Goal: Use online tool/utility: Utilize a website feature to perform a specific function

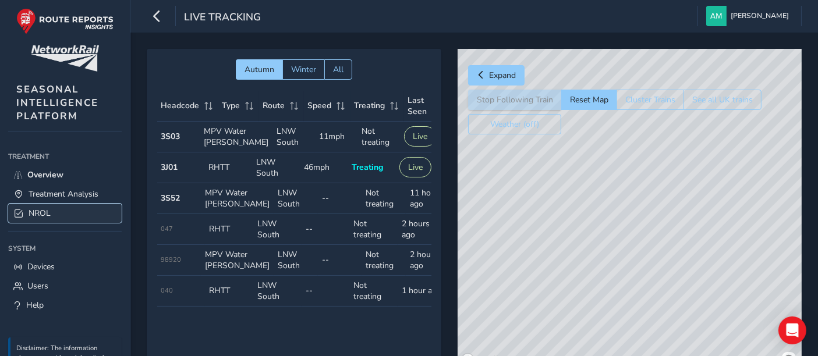
click at [47, 214] on span "NROL" at bounding box center [40, 213] width 22 height 11
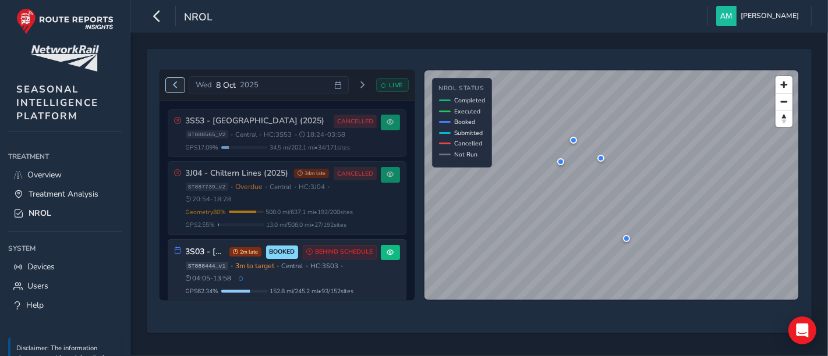
click at [169, 81] on button "Previous day" at bounding box center [175, 85] width 19 height 15
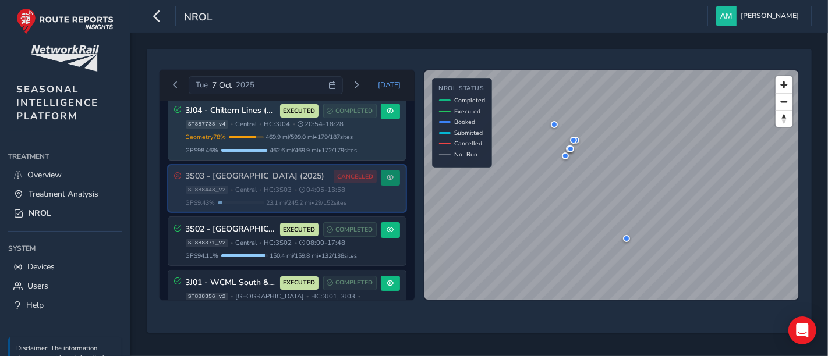
scroll to position [129, 0]
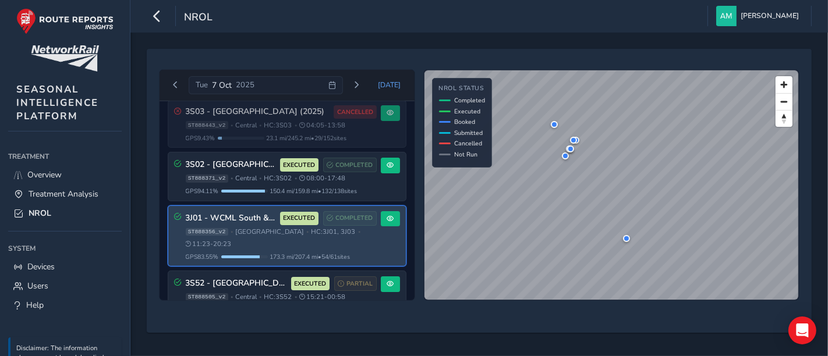
click at [332, 232] on div "ST888356_v2 • West Coast Mainline South • HC: 3J01, 3J03 • 11:23 - 20:23" at bounding box center [281, 238] width 191 height 21
click at [381, 214] on button at bounding box center [390, 219] width 19 height 16
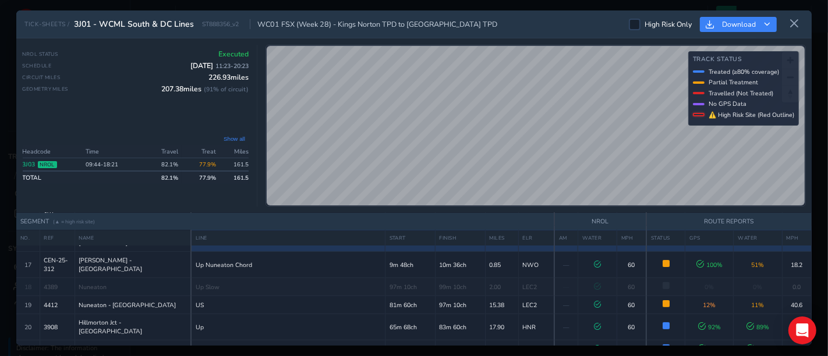
scroll to position [517, 0]
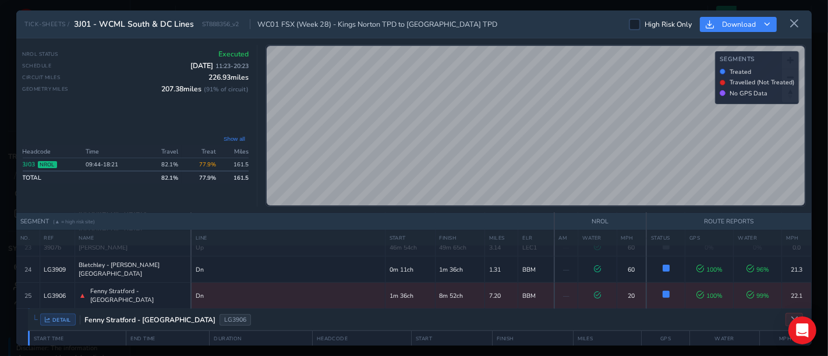
scroll to position [582, 0]
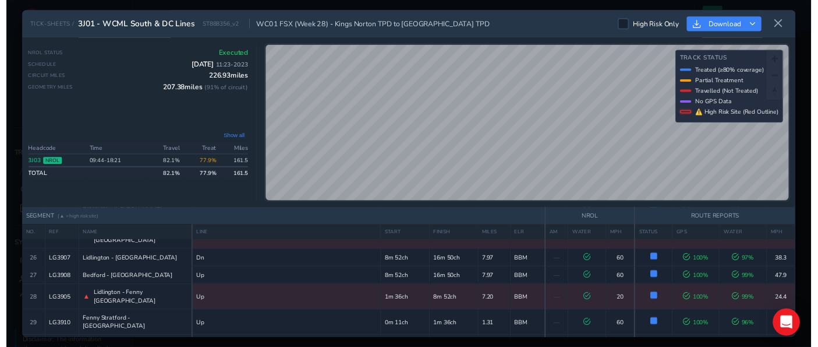
scroll to position [636, 0]
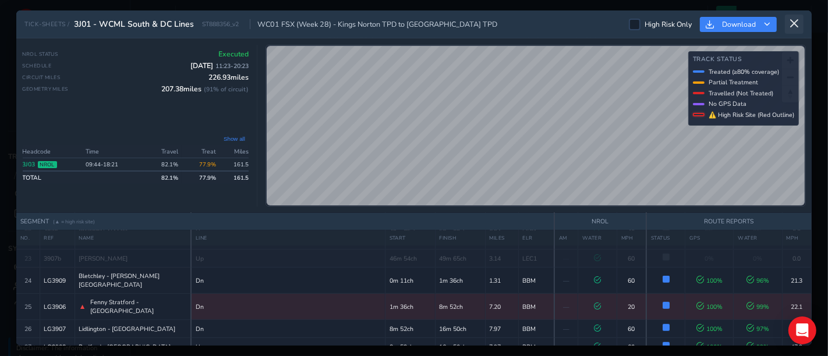
click at [799, 26] on icon at bounding box center [794, 24] width 10 height 10
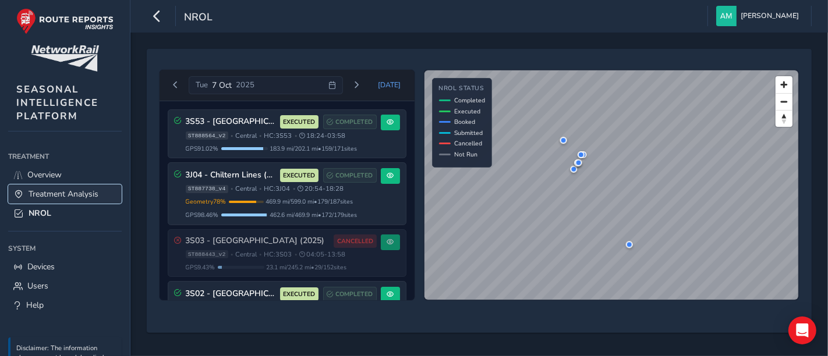
click at [63, 195] on span "Treatment Analysis" at bounding box center [64, 194] width 70 height 11
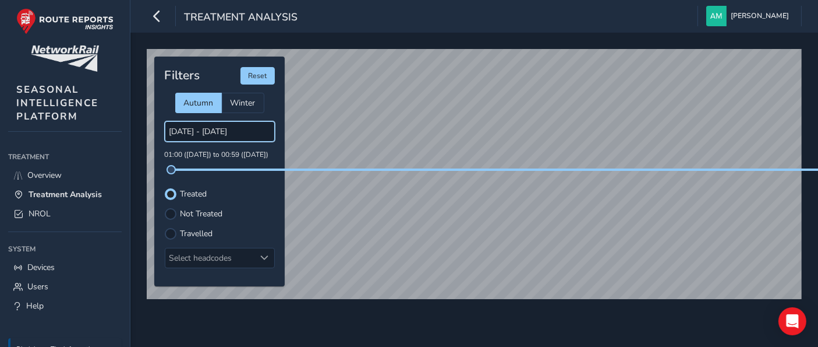
click at [213, 134] on input "[DATE] - [DATE]" at bounding box center [220, 131] width 110 height 20
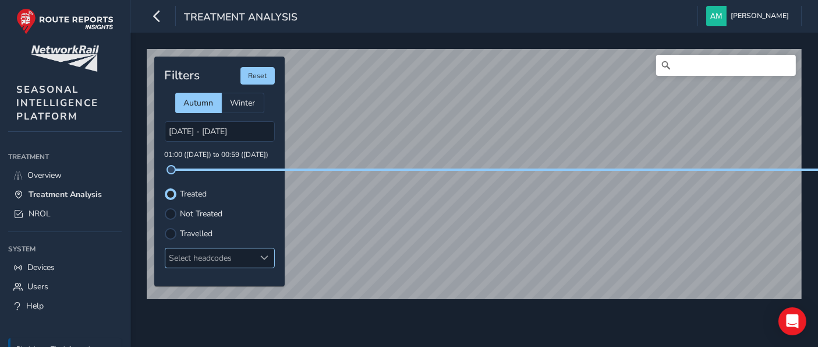
click at [233, 260] on div "Select headcodes" at bounding box center [210, 257] width 90 height 19
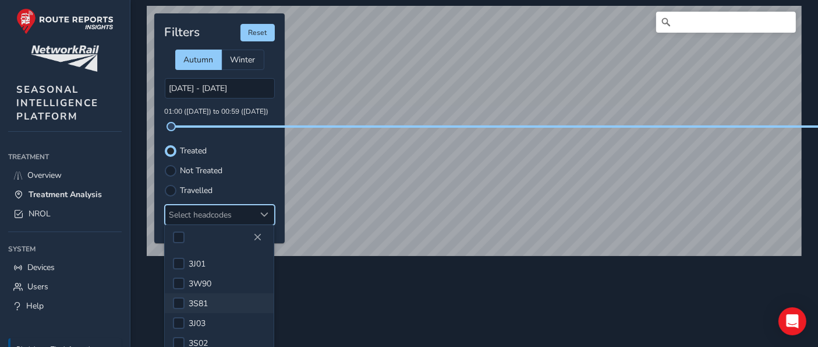
scroll to position [62, 0]
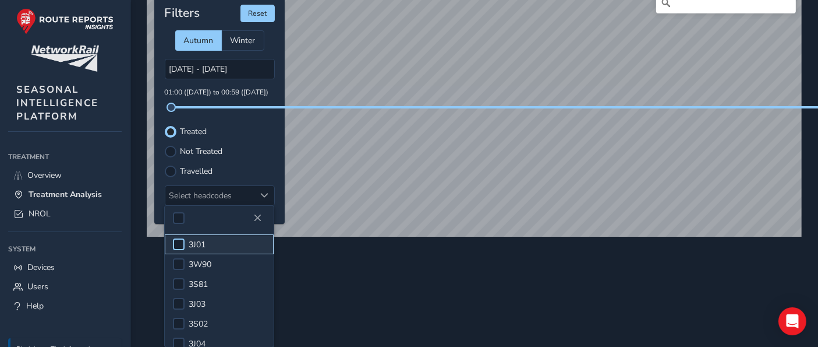
click at [177, 245] on div at bounding box center [179, 244] width 12 height 12
click at [197, 235] on span "3J03" at bounding box center [197, 239] width 17 height 11
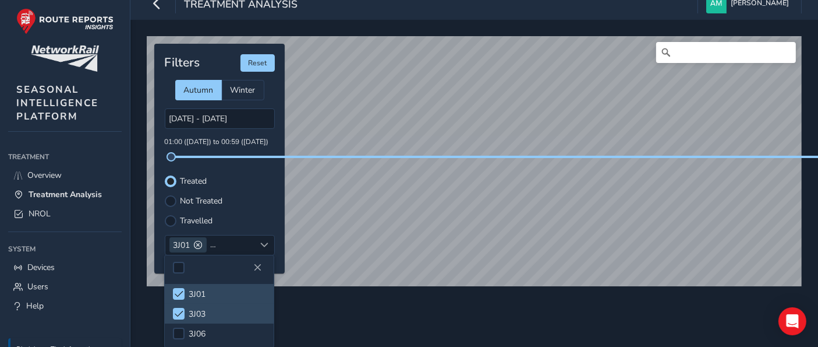
scroll to position [10, 0]
